Goal: Information Seeking & Learning: Learn about a topic

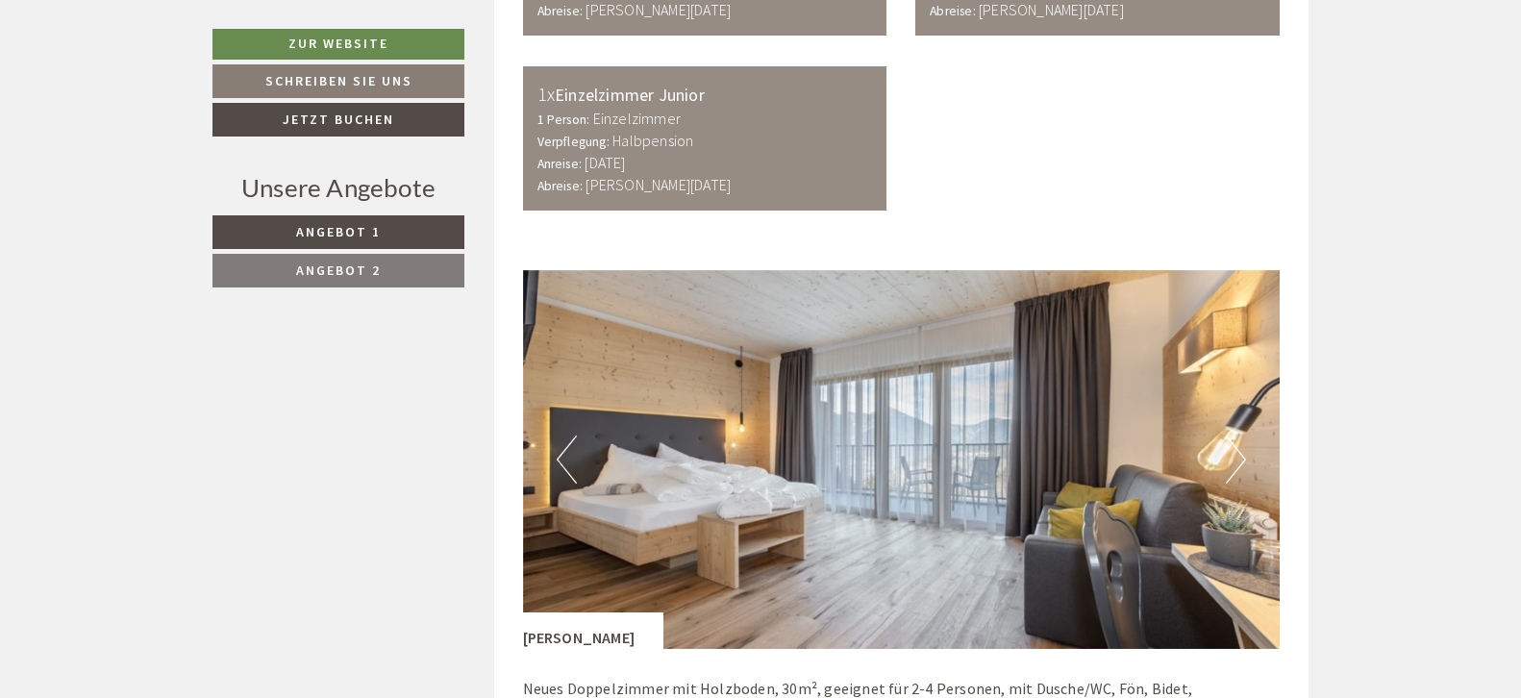
scroll to position [1538, 0]
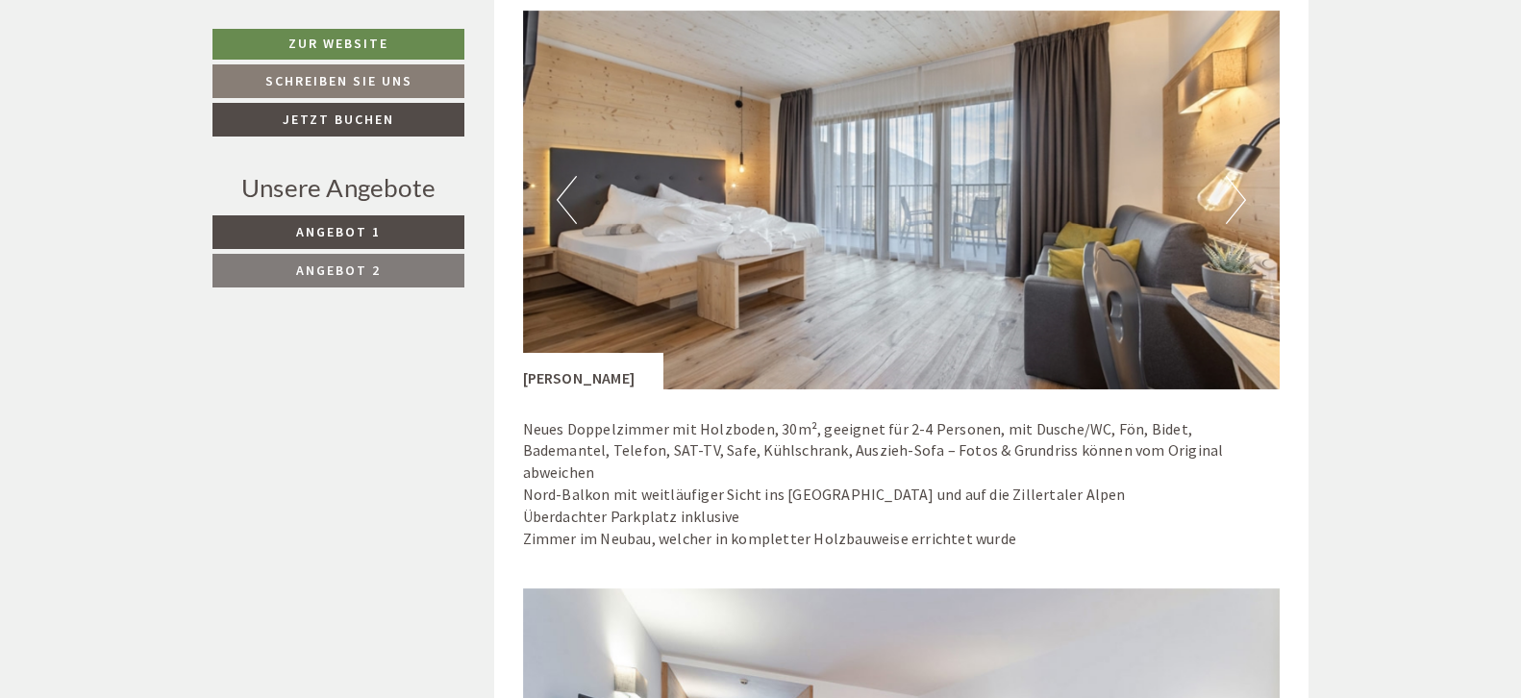
click at [1231, 205] on button "Next" at bounding box center [1236, 200] width 20 height 48
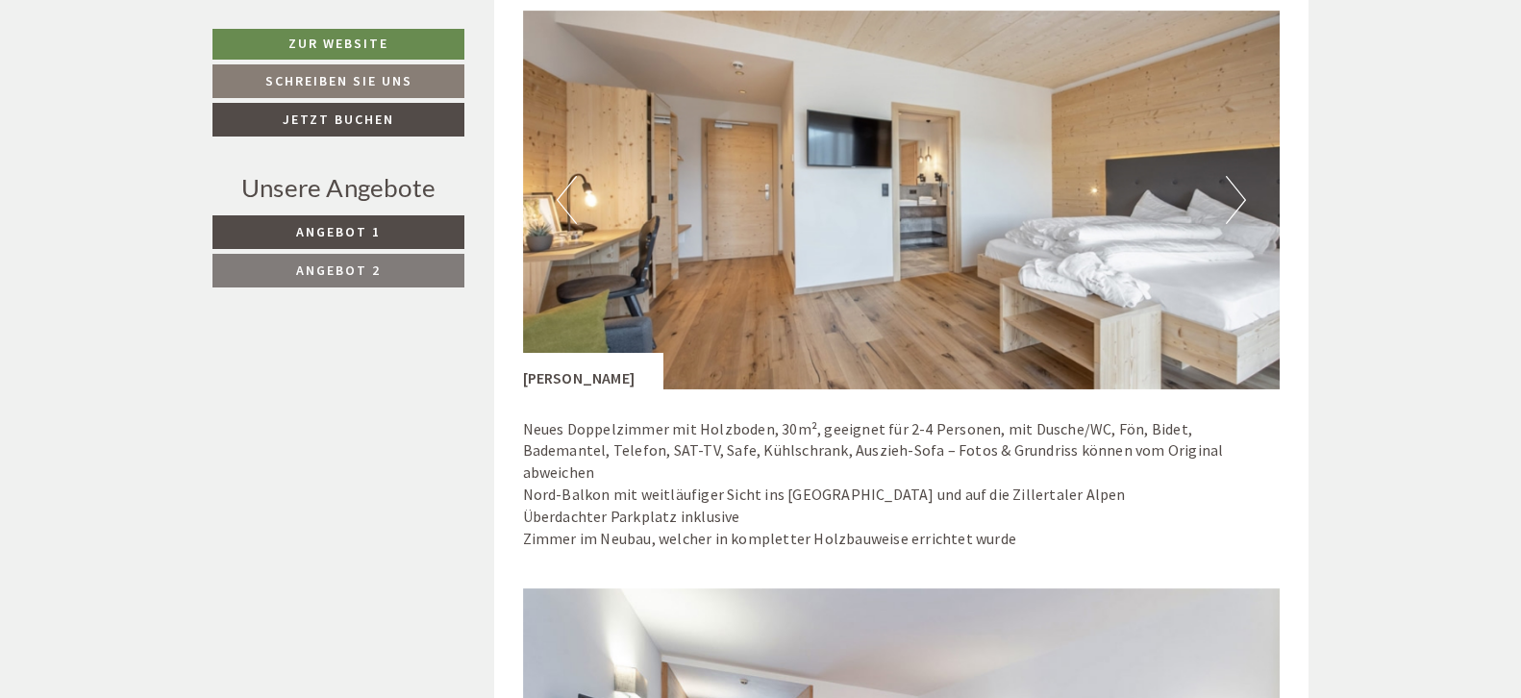
click at [534, 198] on img at bounding box center [902, 200] width 758 height 379
click at [1246, 192] on img at bounding box center [902, 200] width 758 height 379
click at [561, 190] on button "Previous" at bounding box center [567, 200] width 20 height 48
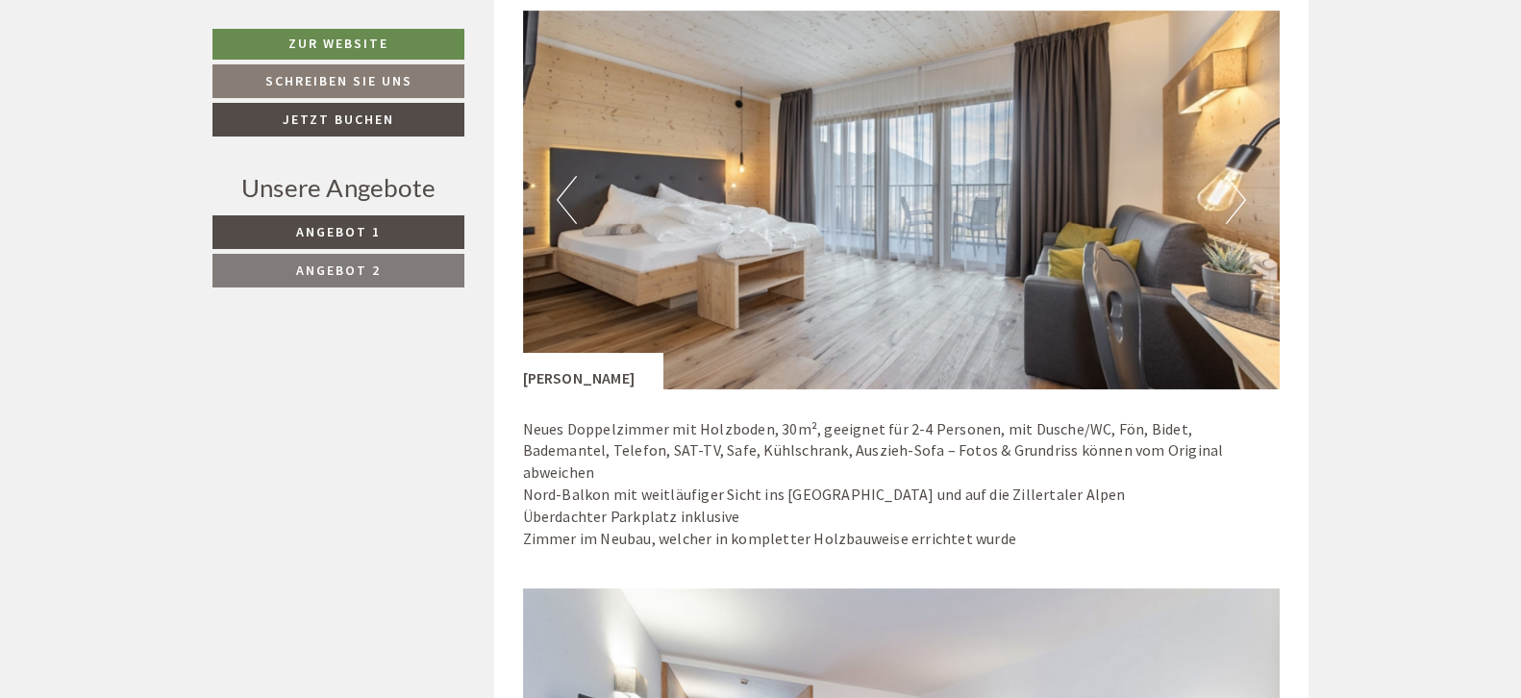
click at [561, 190] on button "Previous" at bounding box center [567, 200] width 20 height 48
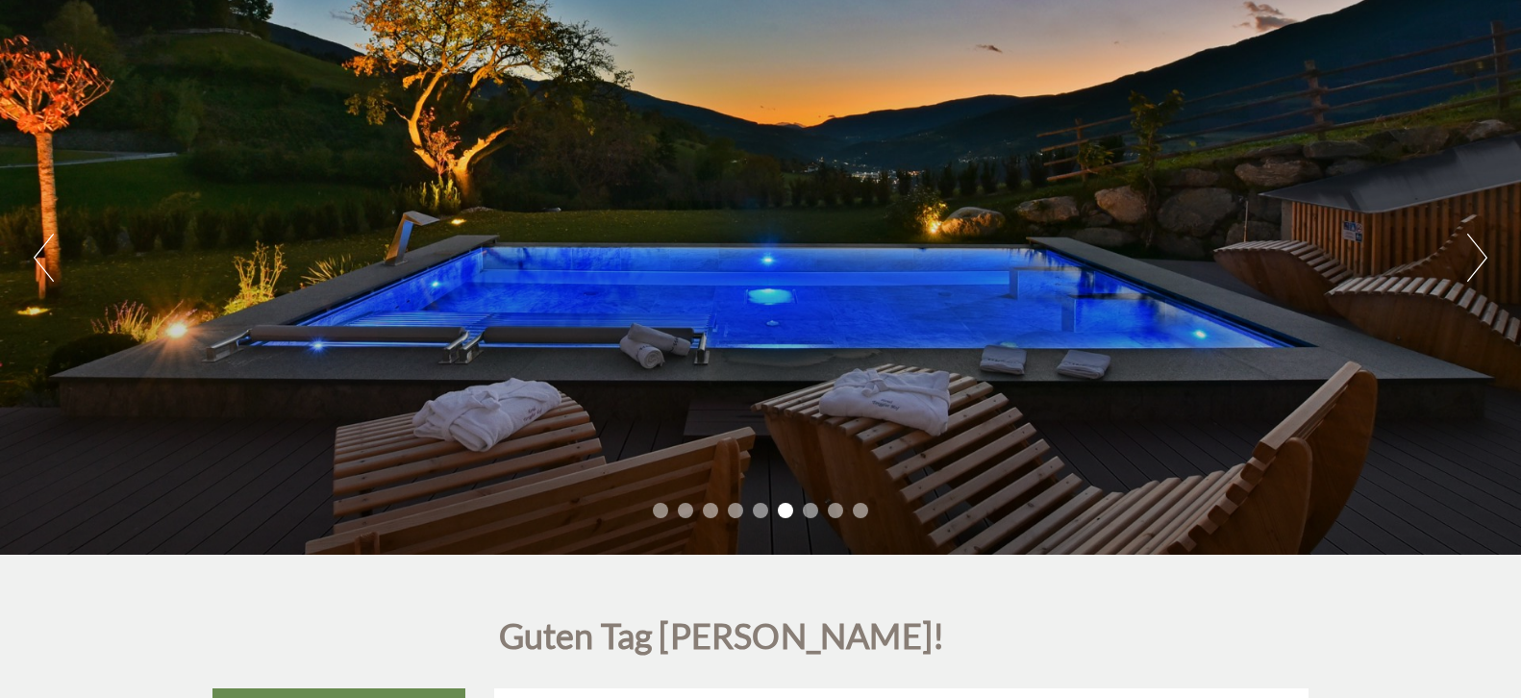
scroll to position [0, 0]
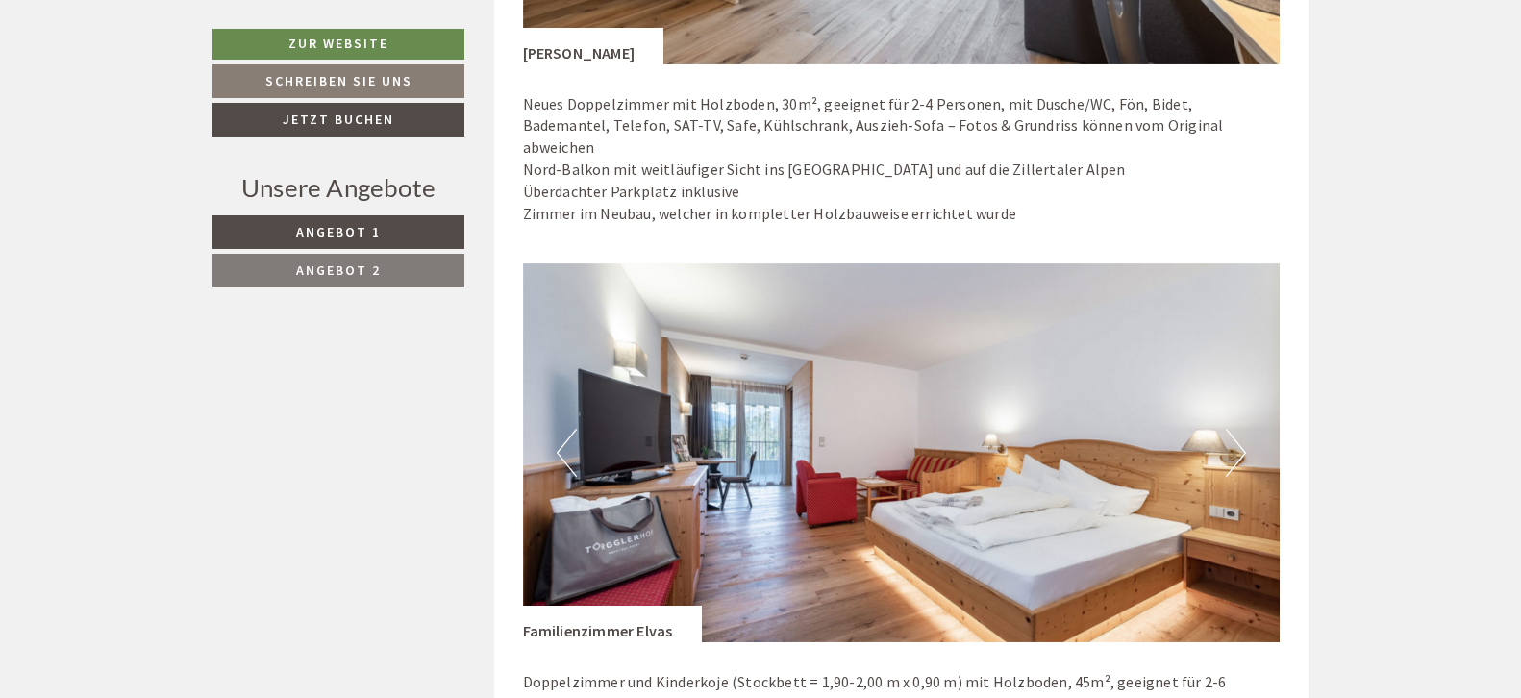
scroll to position [1538, 0]
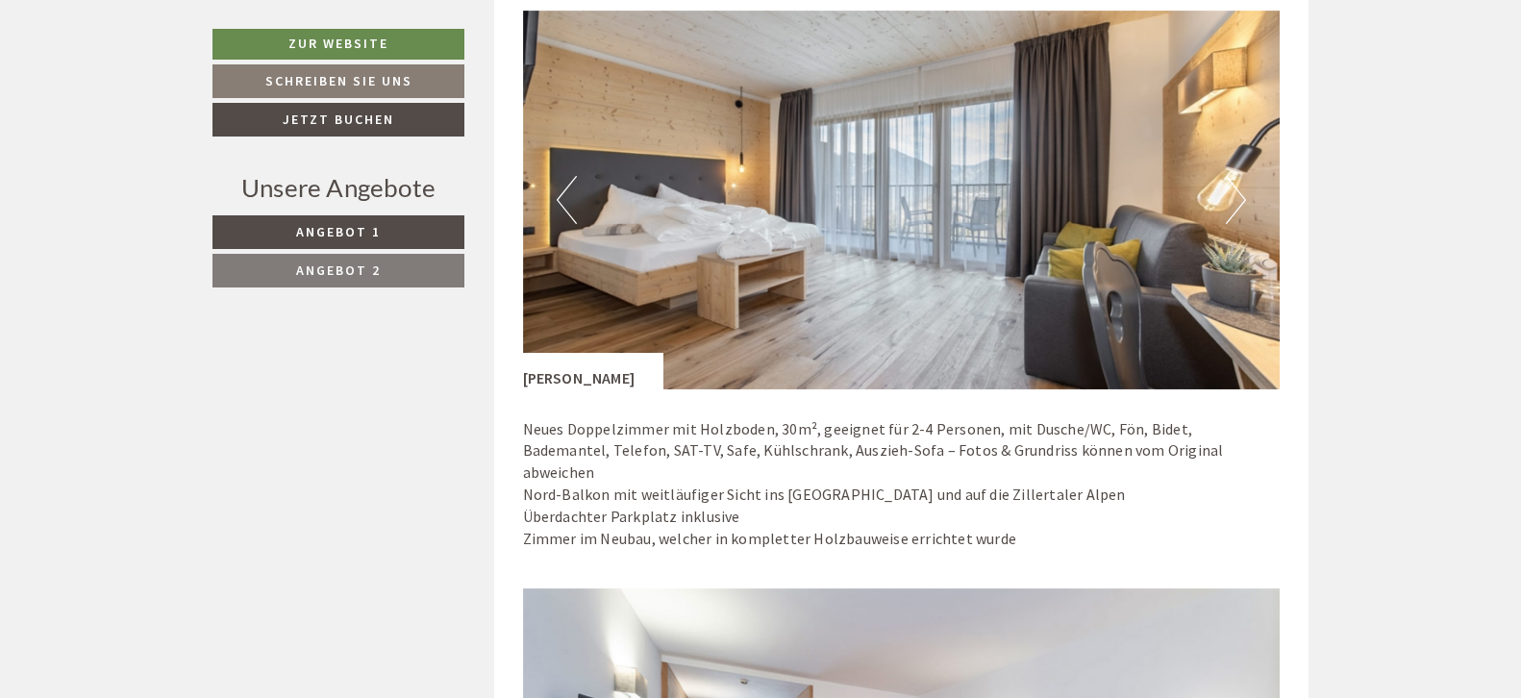
click at [1227, 201] on button "Next" at bounding box center [1236, 200] width 20 height 48
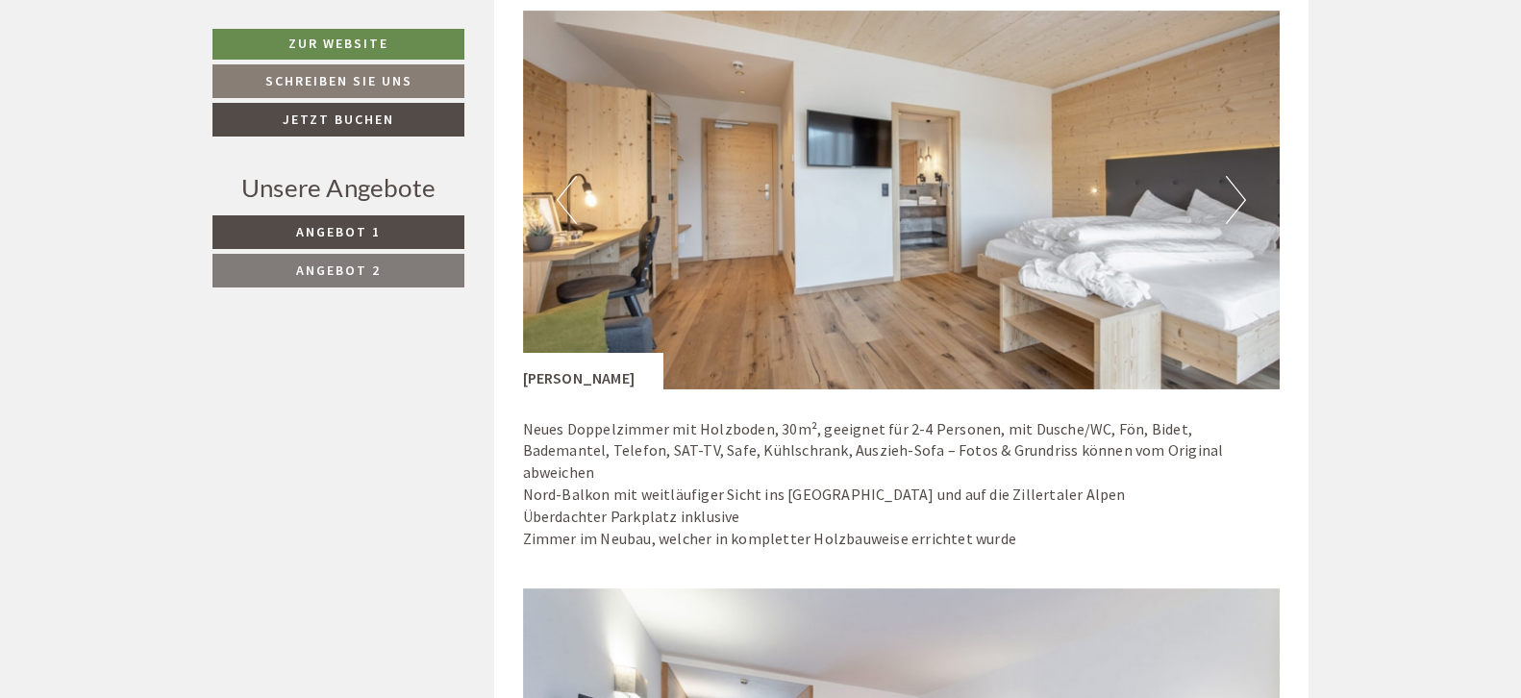
click at [1227, 201] on button "Next" at bounding box center [1236, 200] width 20 height 48
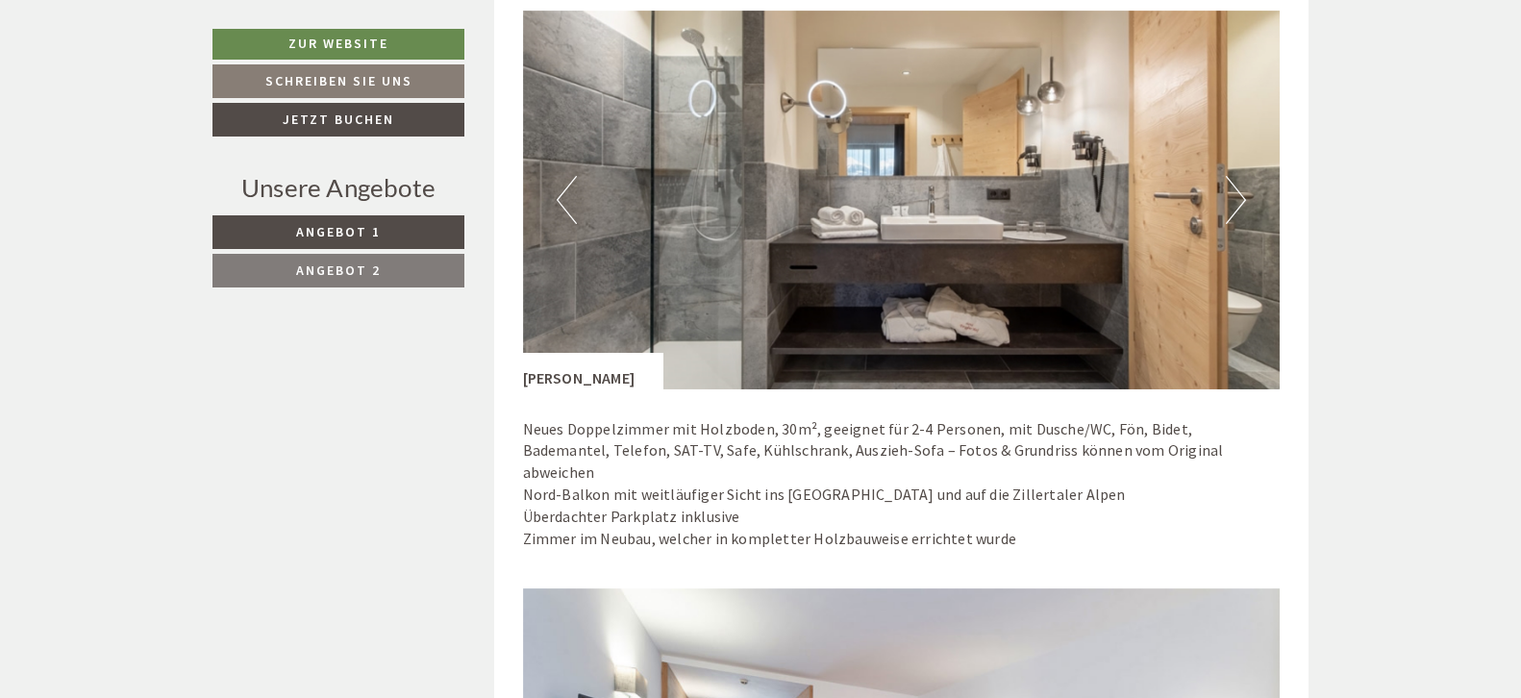
click at [1227, 201] on button "Next" at bounding box center [1236, 200] width 20 height 48
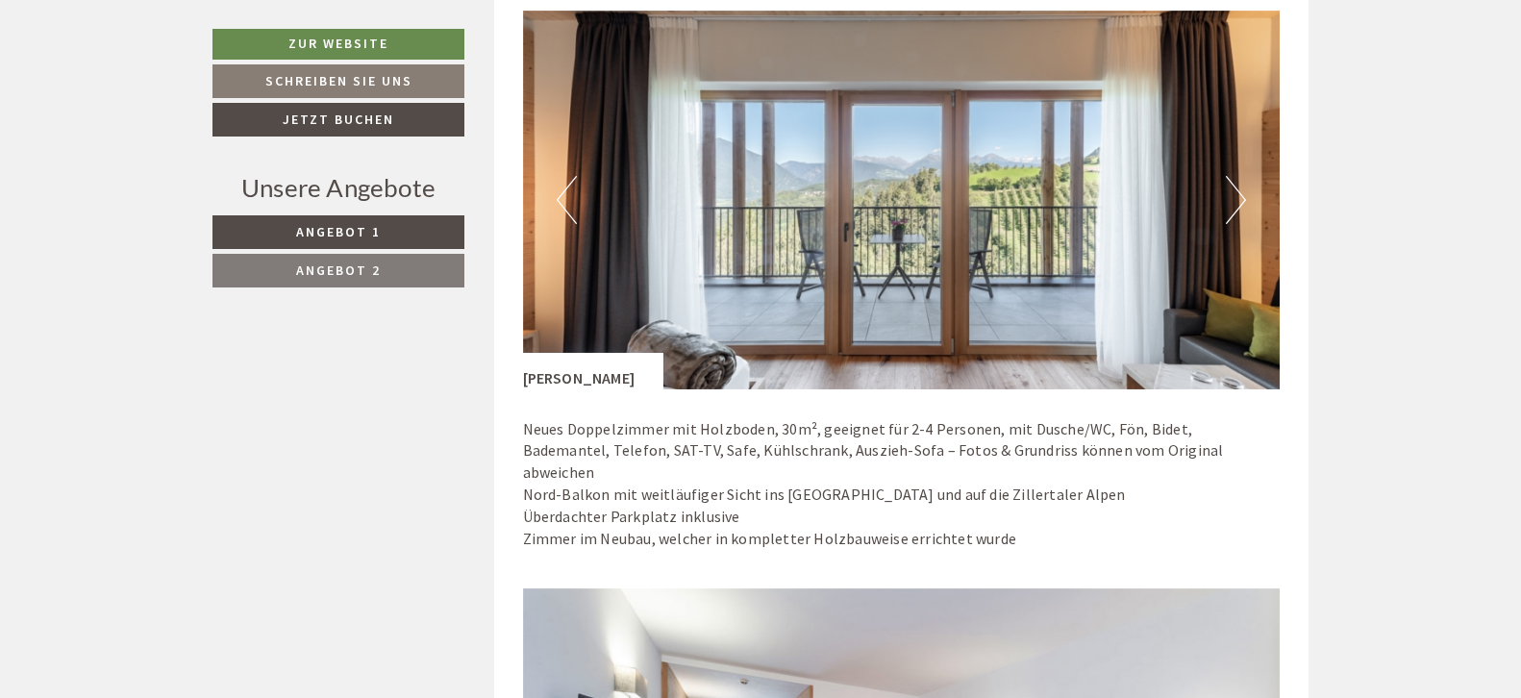
click at [567, 206] on button "Previous" at bounding box center [567, 200] width 20 height 48
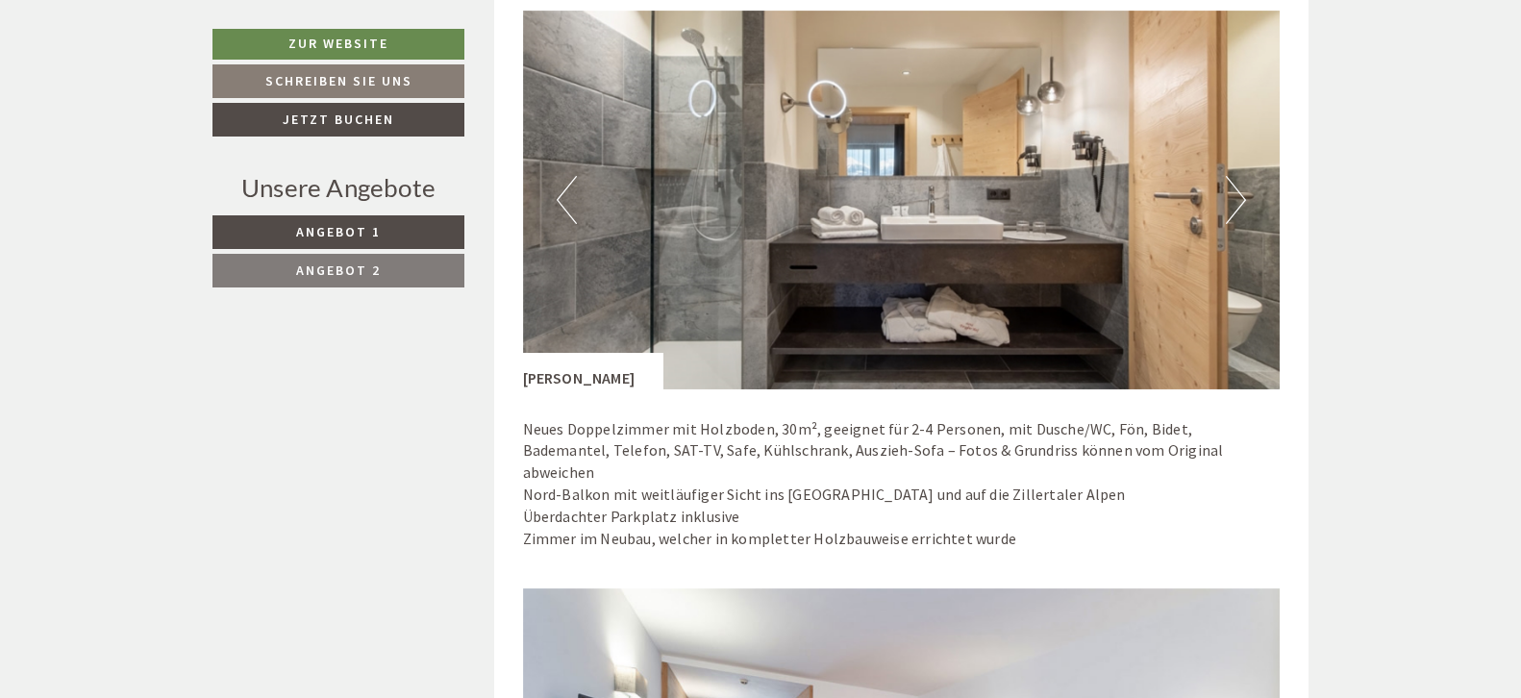
click at [567, 206] on button "Previous" at bounding box center [567, 200] width 20 height 48
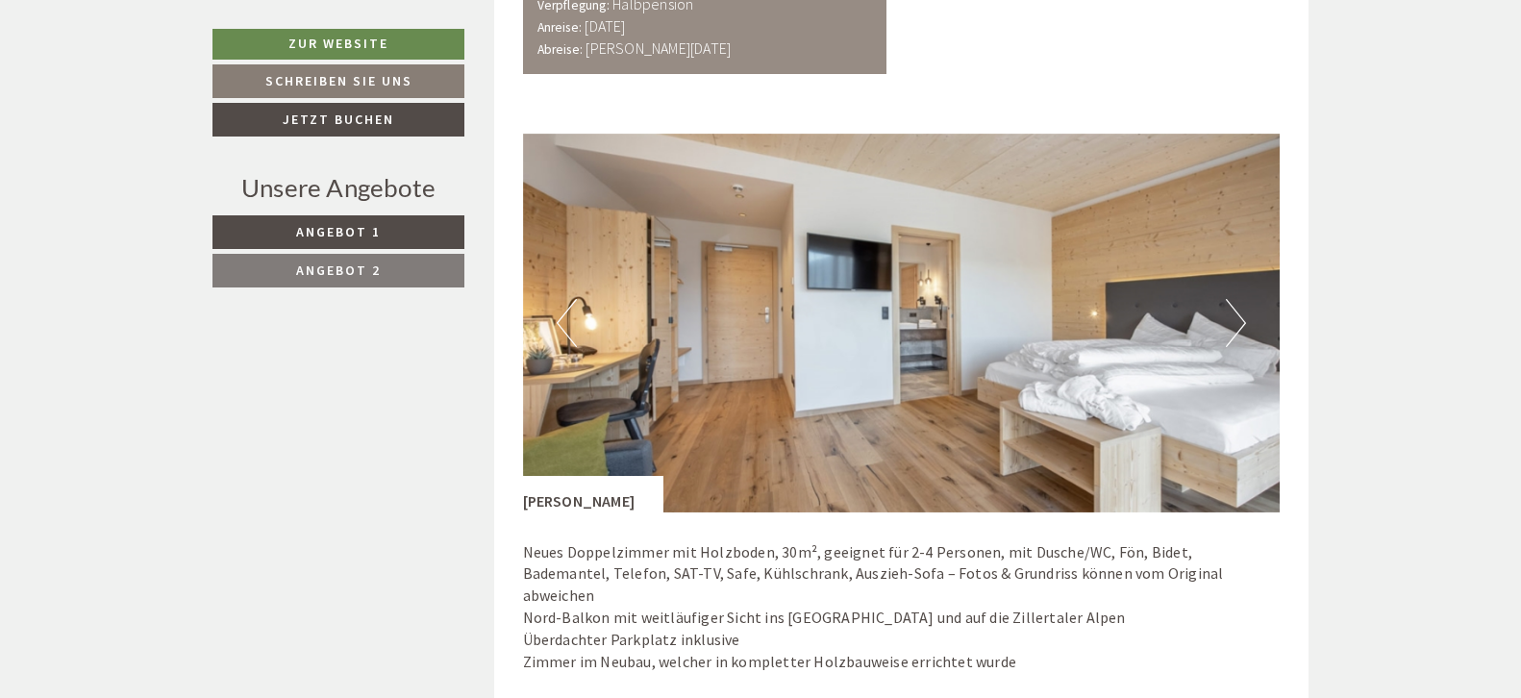
scroll to position [1442, 0]
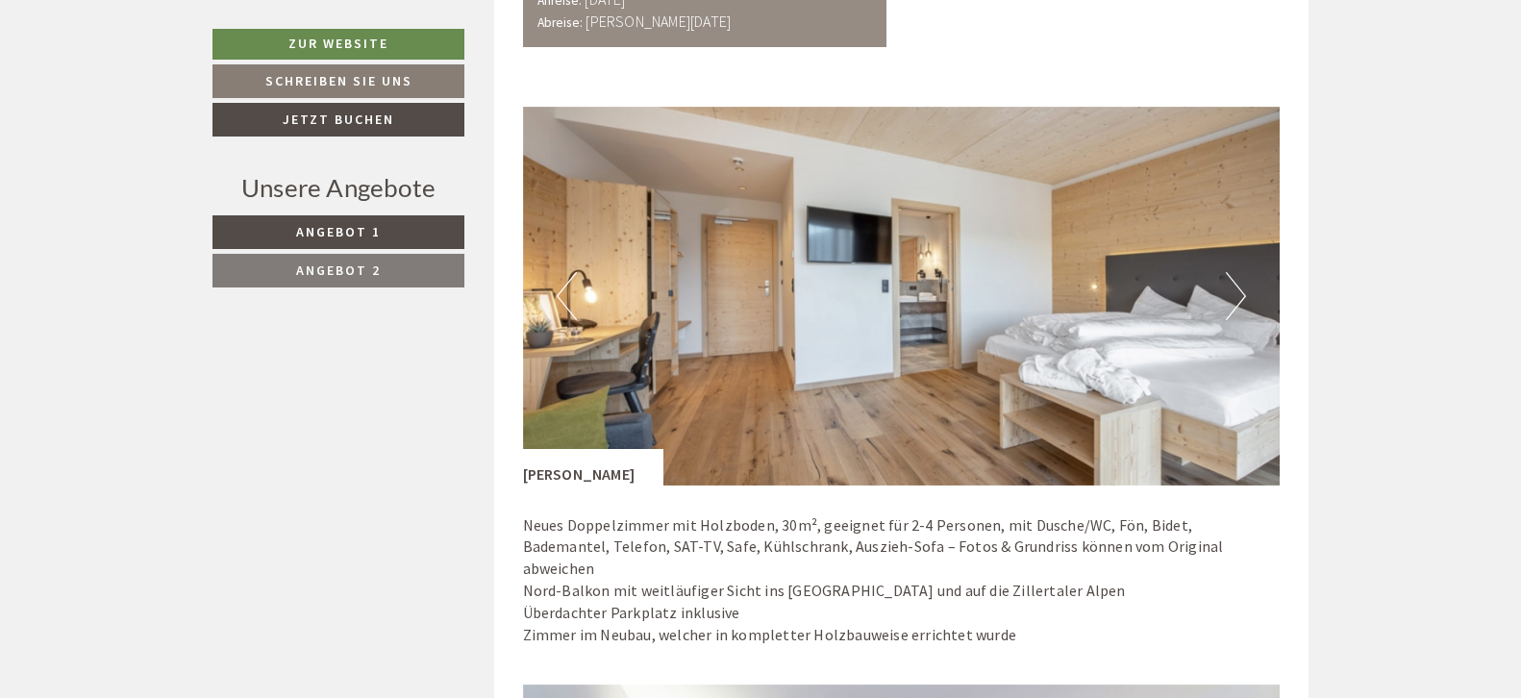
click at [1241, 287] on button "Next" at bounding box center [1236, 296] width 20 height 48
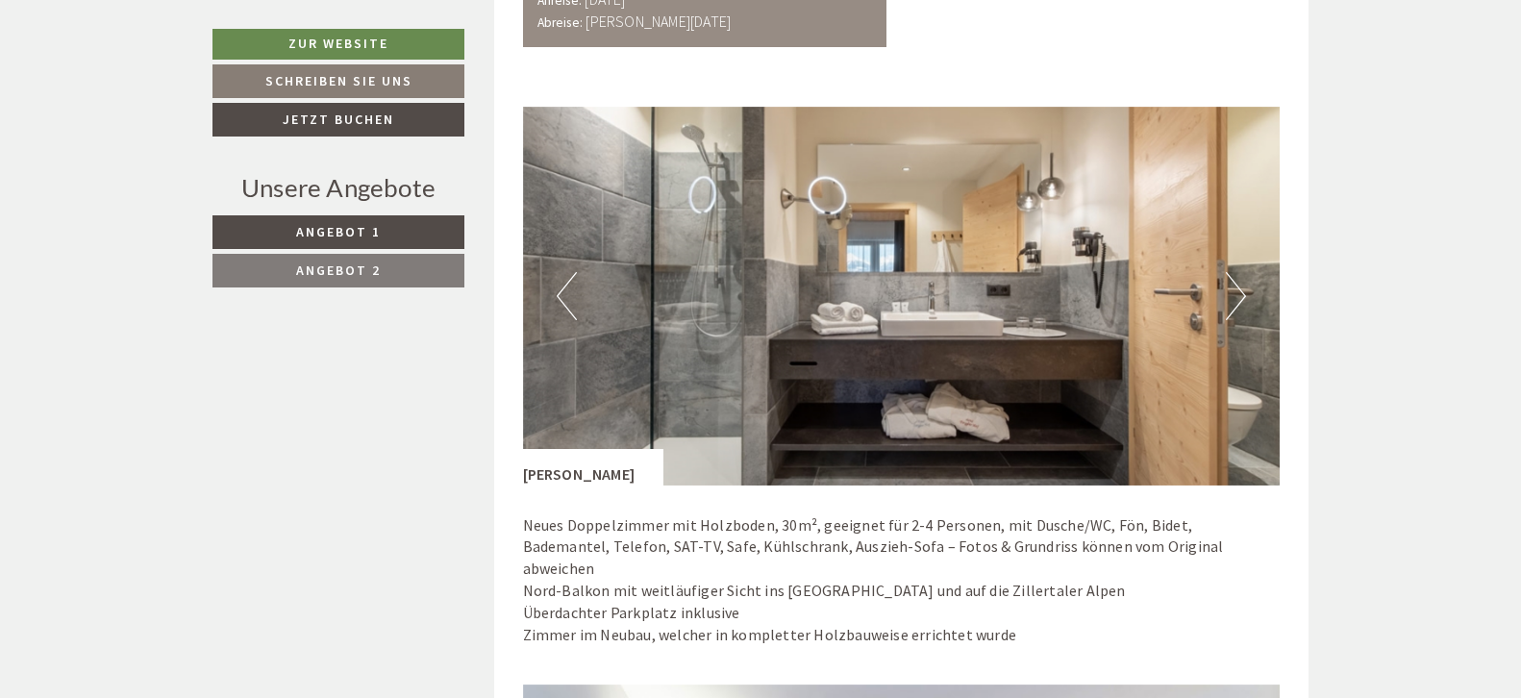
click at [1241, 287] on button "Next" at bounding box center [1236, 296] width 20 height 48
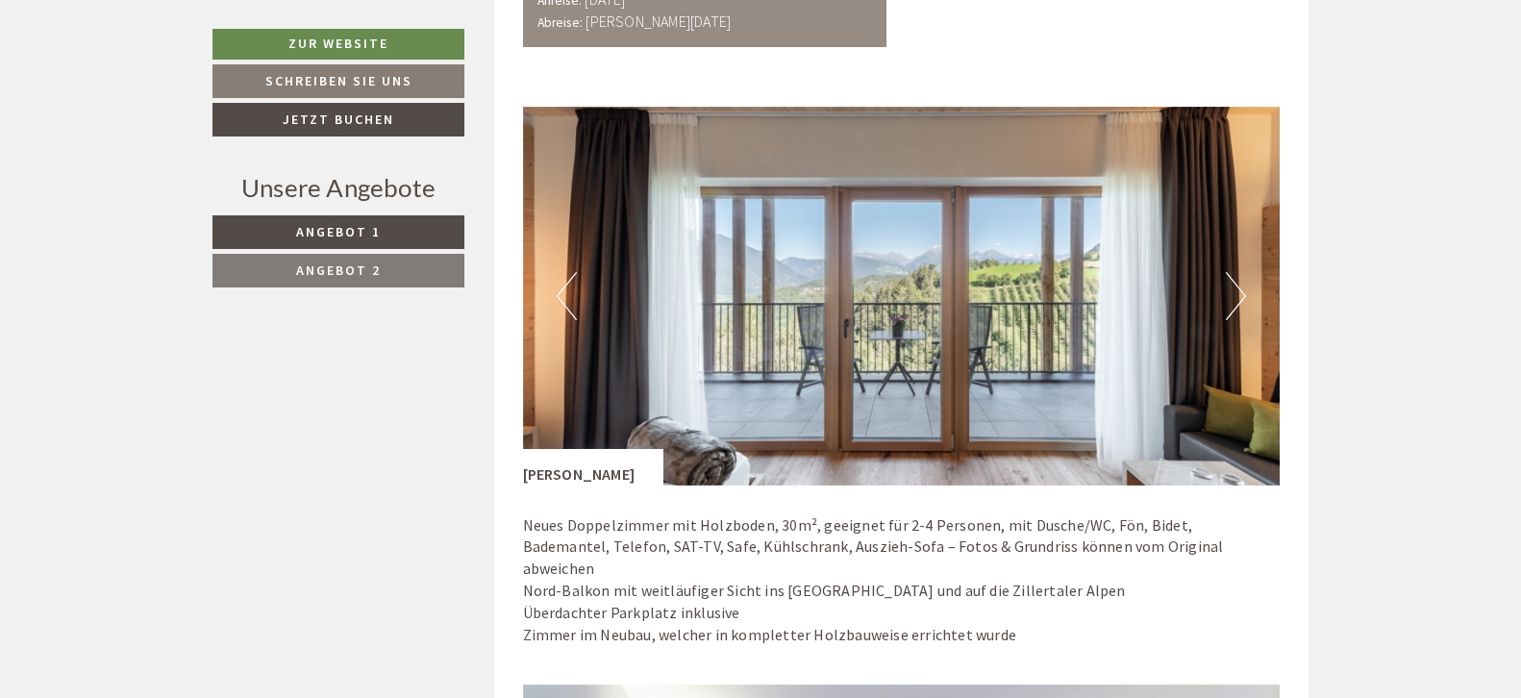
click at [1241, 287] on button "Next" at bounding box center [1236, 296] width 20 height 48
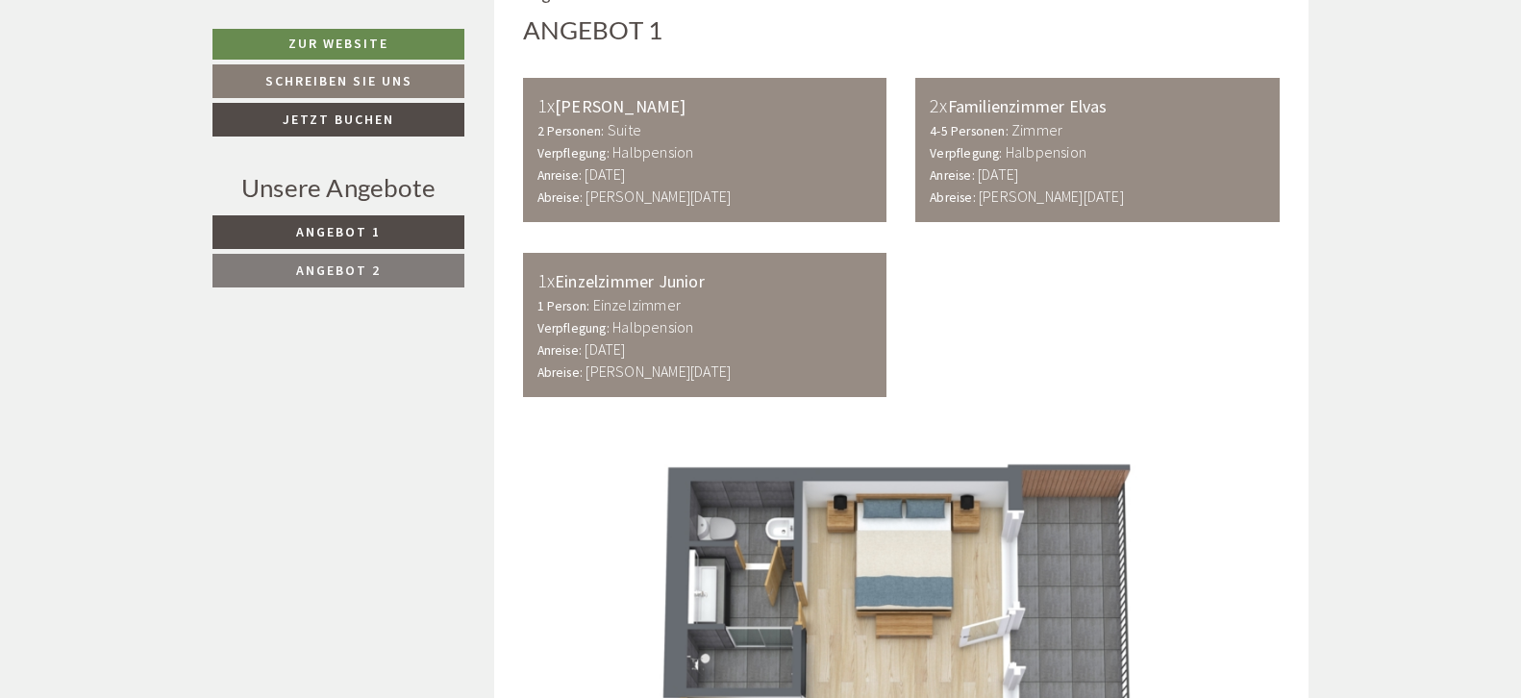
scroll to position [1057, 0]
